Goal: Task Accomplishment & Management: Manage account settings

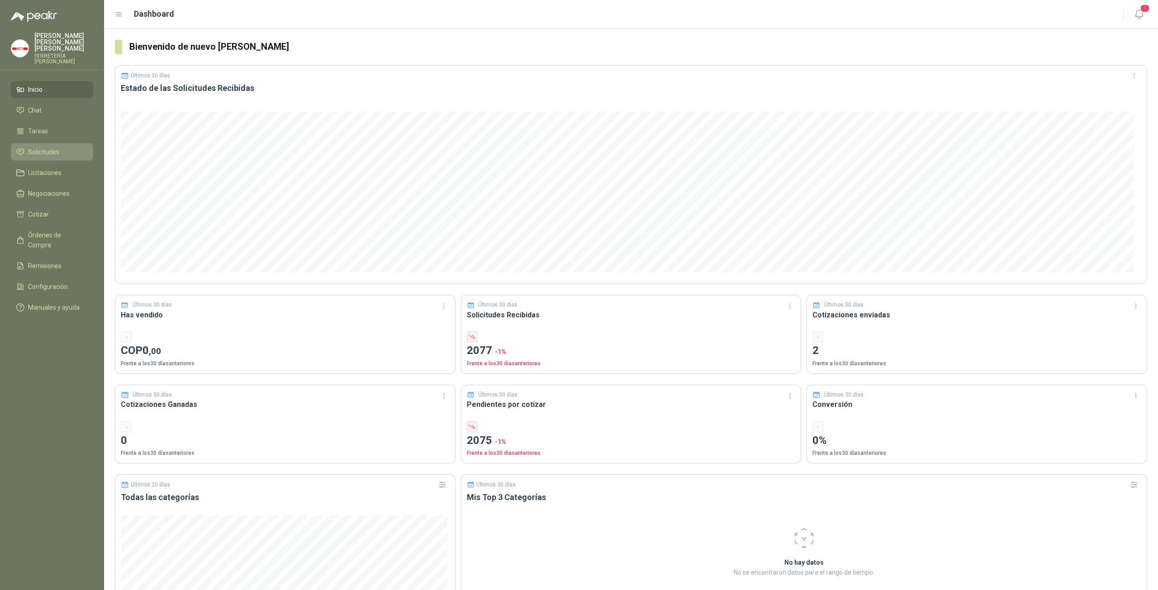
click at [49, 150] on span "Solicitudes" at bounding box center [43, 152] width 31 height 10
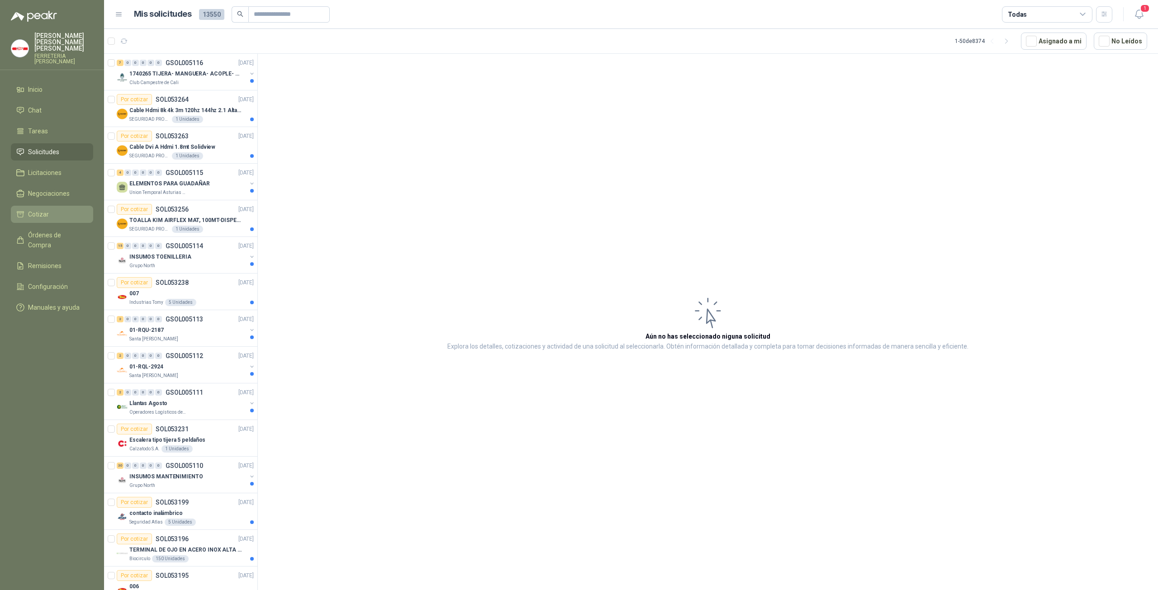
click at [59, 210] on li "Cotizar" at bounding box center [51, 214] width 71 height 10
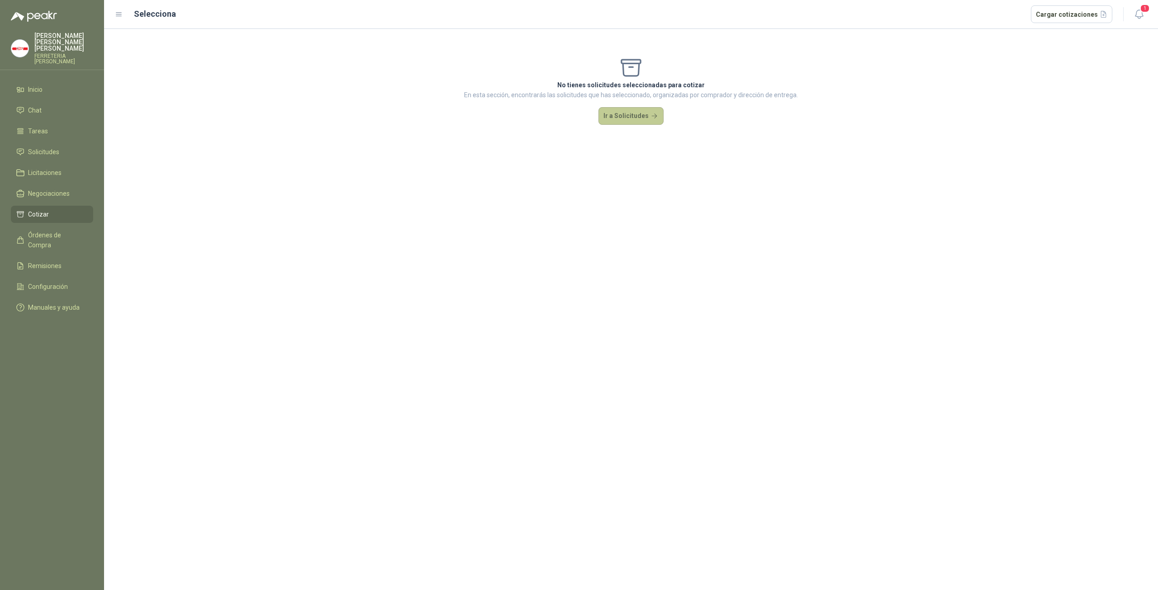
click at [632, 113] on button "Ir a Solicitudes" at bounding box center [630, 116] width 65 height 18
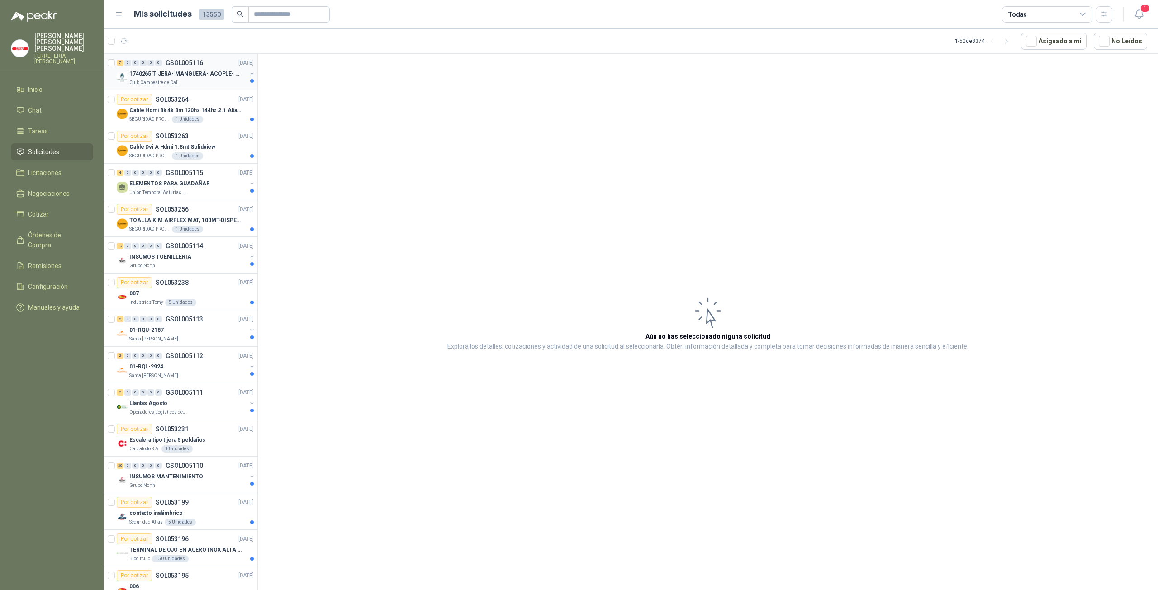
click at [203, 81] on div "Club Campestre de Cali" at bounding box center [187, 82] width 117 height 7
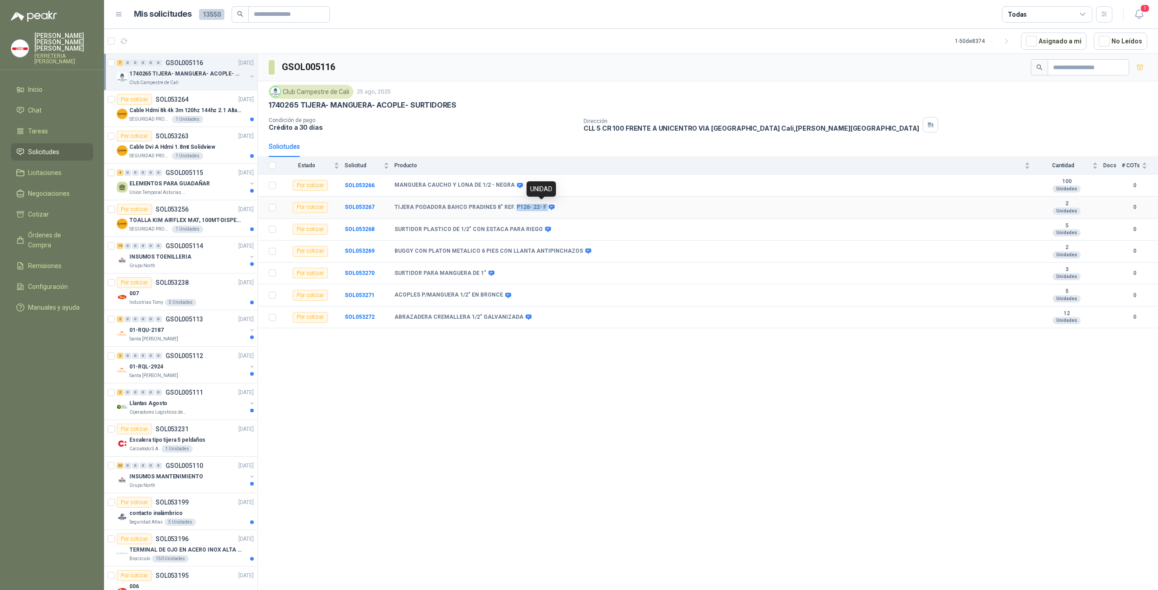
drag, startPoint x: 509, startPoint y: 204, endPoint x: 540, endPoint y: 206, distance: 31.7
click at [543, 205] on div "TIJERA PODADORA BAHCO PRADINES 8" REF. P126- 22- F" at bounding box center [473, 207] width 159 height 7
copy div "P126- 22- F"
drag, startPoint x: 393, startPoint y: 205, endPoint x: 530, endPoint y: 208, distance: 136.6
click at [532, 205] on tr "Por cotizar SOL053267 TIJERA PODADORA BAHCO [PERSON_NAME] 8" REF. P126- 22- F 2…" at bounding box center [708, 208] width 900 height 22
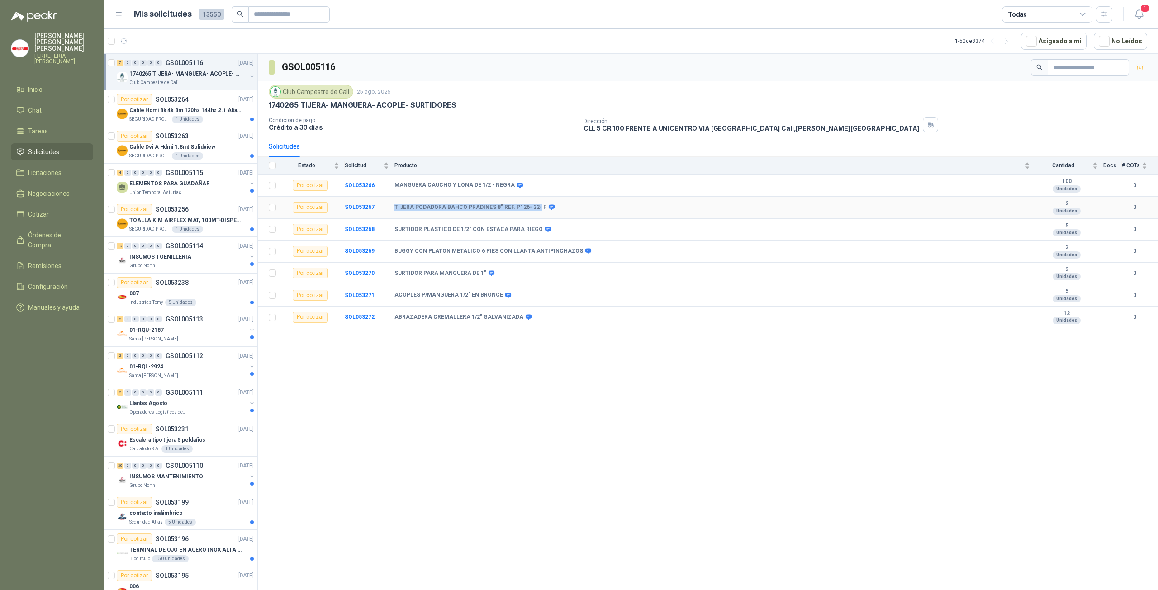
copy tr "TIJERA PODADORA BAHCO [PERSON_NAME] 8" REF. P126- 22-"
click at [542, 287] on td "ACOPLES P/MANGUERA 1/2" EN BRONCE" at bounding box center [714, 295] width 641 height 22
click at [360, 249] on b "SOL053269" at bounding box center [360, 251] width 30 height 6
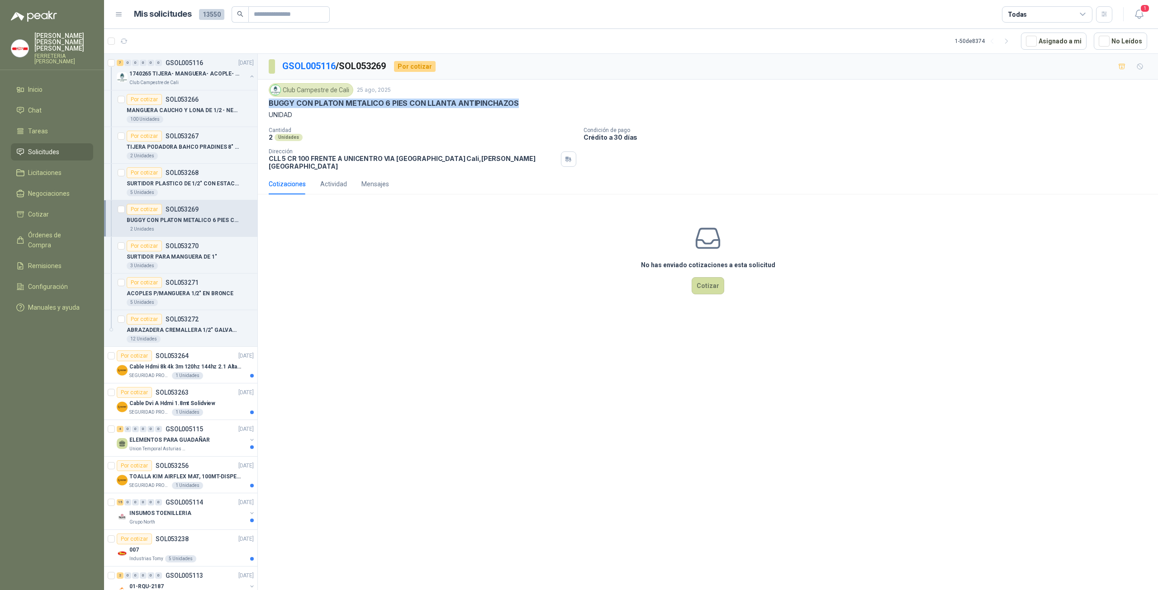
drag, startPoint x: 268, startPoint y: 108, endPoint x: 520, endPoint y: 102, distance: 251.5
click at [520, 102] on div "Club Campestre de Cali [DATE] BUGGY CON PLATON METALICO 6 PIES CON LLANTA ANTIP…" at bounding box center [708, 127] width 900 height 94
copy p "BUGGY CON PLATON METALICO 6 PIES CON LLANTA ANTIPINCHAZOS"
